Goal: Connect with others: Establish contact or relationships with other users

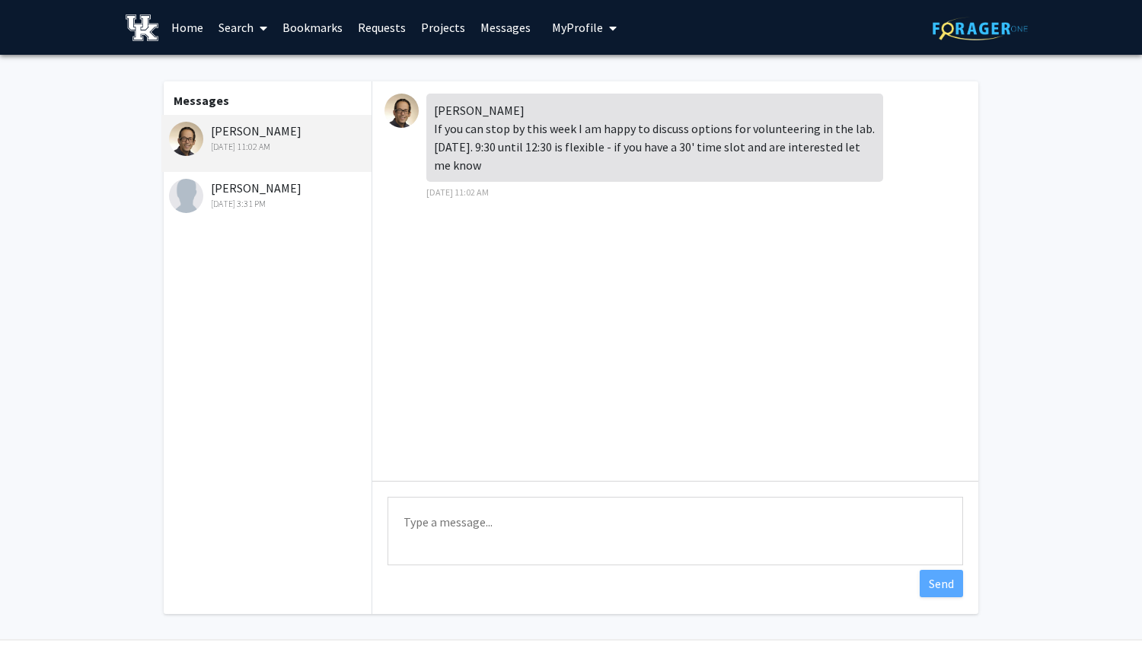
click at [405, 111] on img at bounding box center [401, 111] width 34 height 34
click at [391, 31] on link "Requests" at bounding box center [381, 27] width 63 height 53
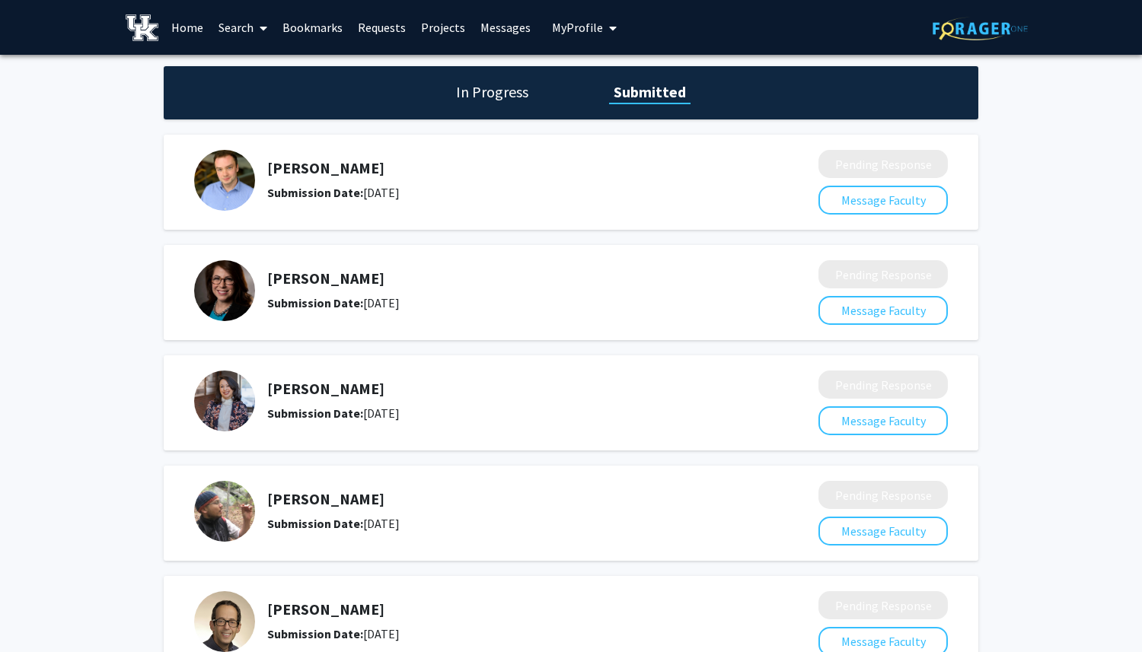
scroll to position [327, 0]
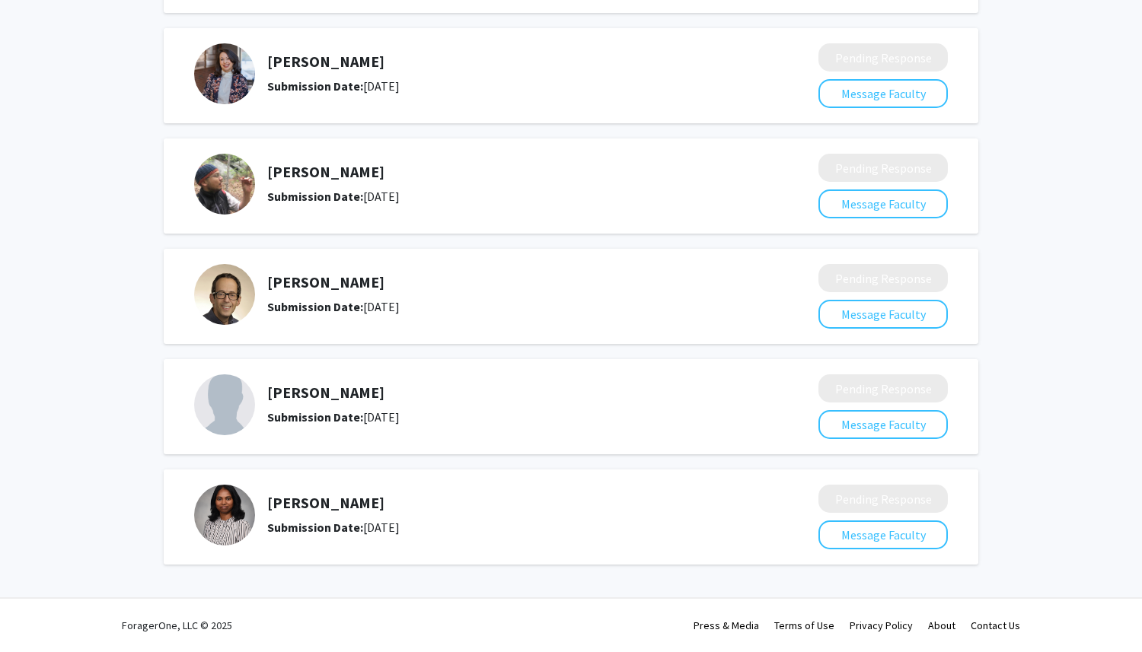
click at [317, 279] on h5 "[PERSON_NAME]" at bounding box center [502, 282] width 470 height 18
drag, startPoint x: 266, startPoint y: 279, endPoint x: 439, endPoint y: 286, distance: 172.9
click at [439, 286] on h5 "[PERSON_NAME]" at bounding box center [502, 282] width 470 height 18
copy h5 "[PERSON_NAME]"
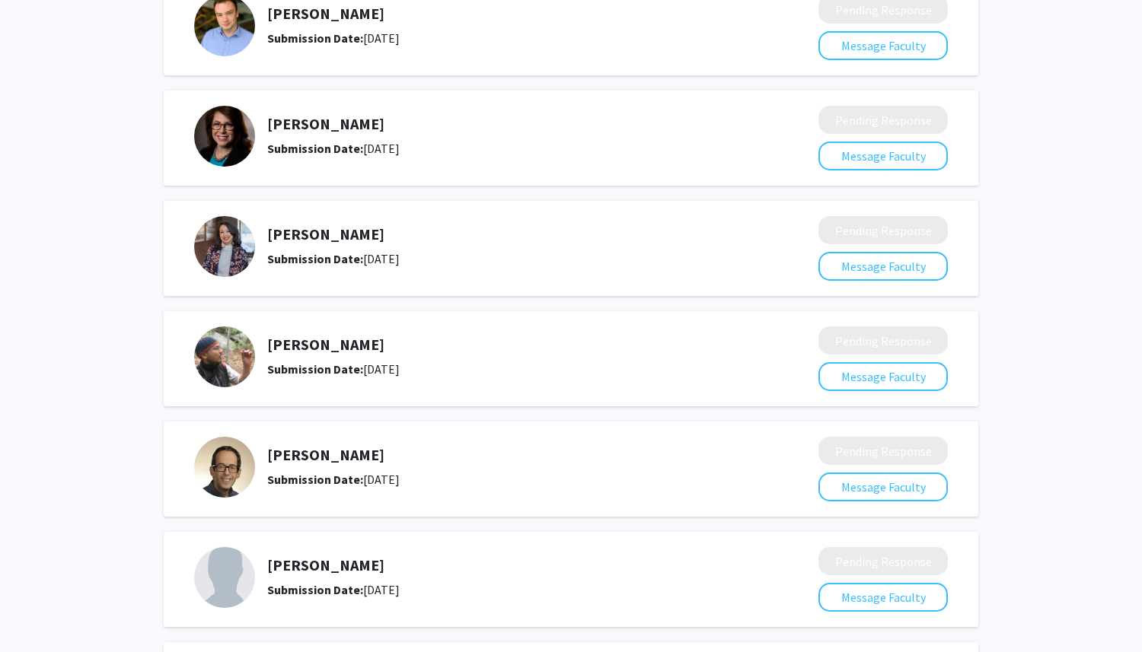
scroll to position [0, 0]
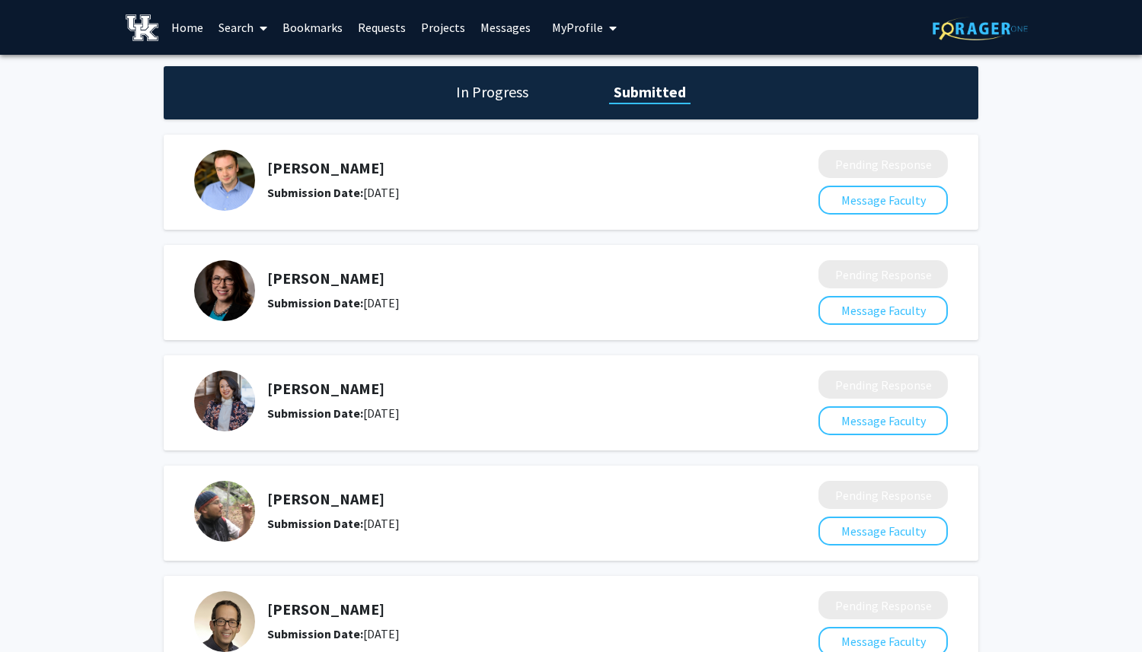
click at [485, 24] on link "Messages" at bounding box center [505, 27] width 65 height 53
